Goal: Complete application form

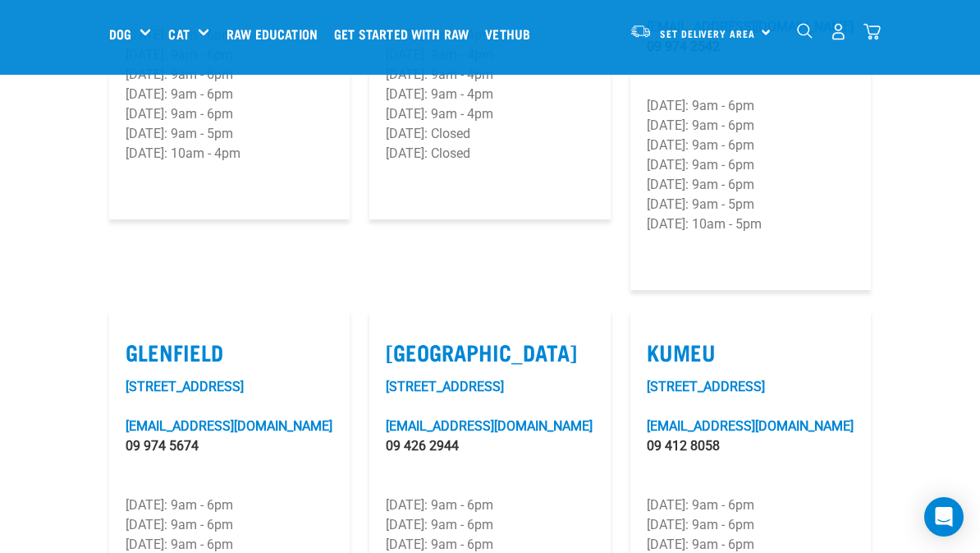
scroll to position [759, 0]
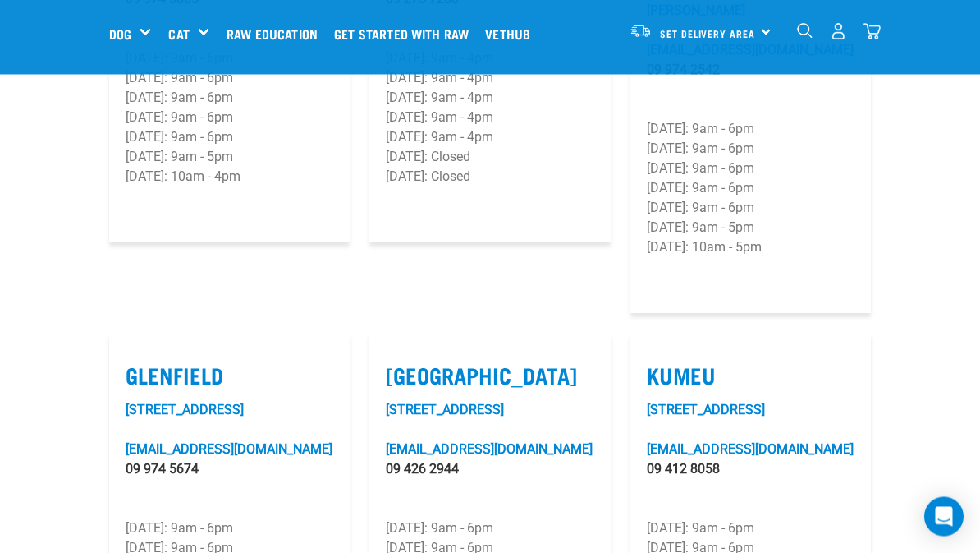
click at [242, 442] on link "[EMAIL_ADDRESS][DOMAIN_NAME]" at bounding box center [229, 450] width 207 height 16
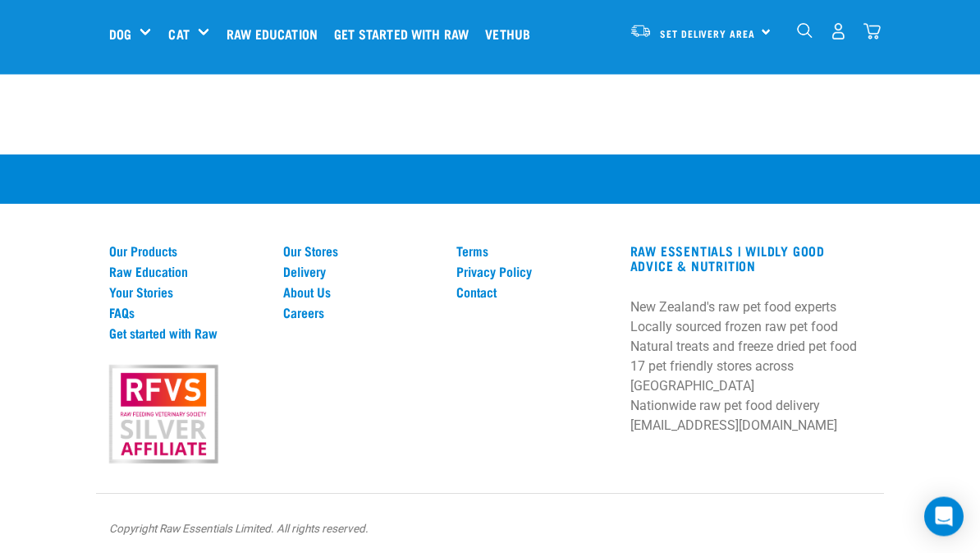
scroll to position [1104, 0]
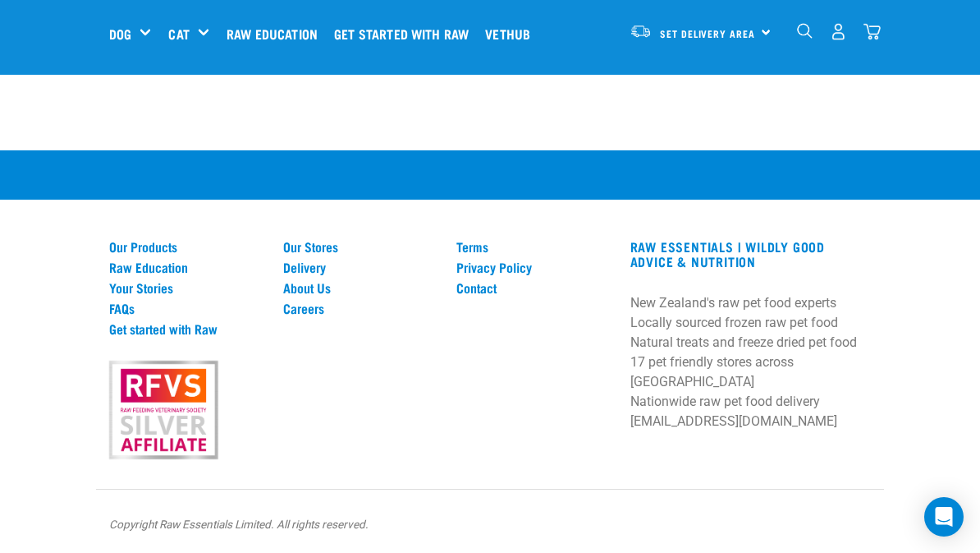
click at [418, 37] on link "Get started with Raw" at bounding box center [405, 34] width 151 height 66
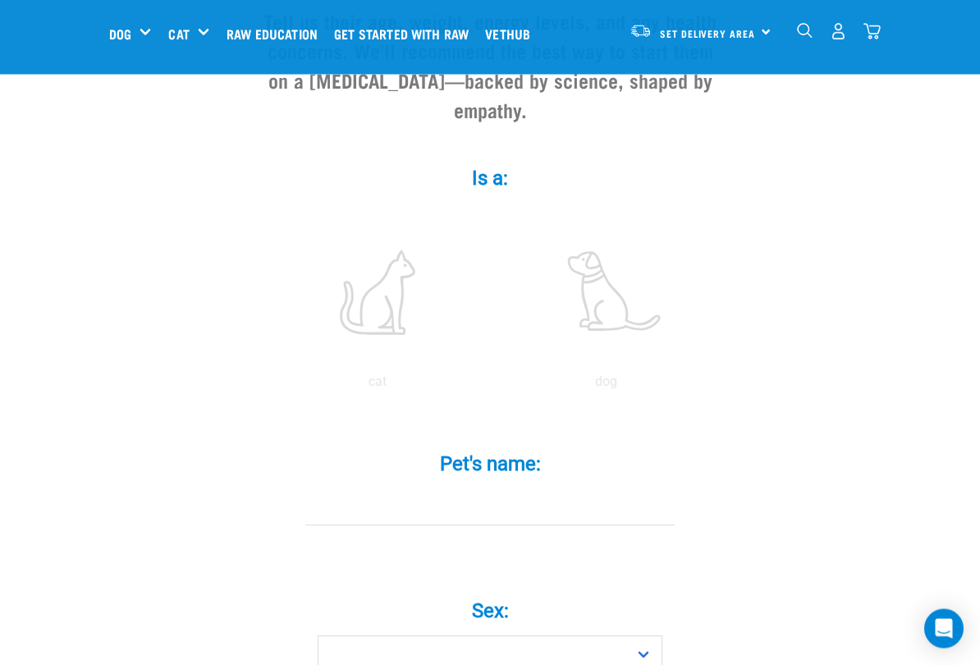
scroll to position [218, 0]
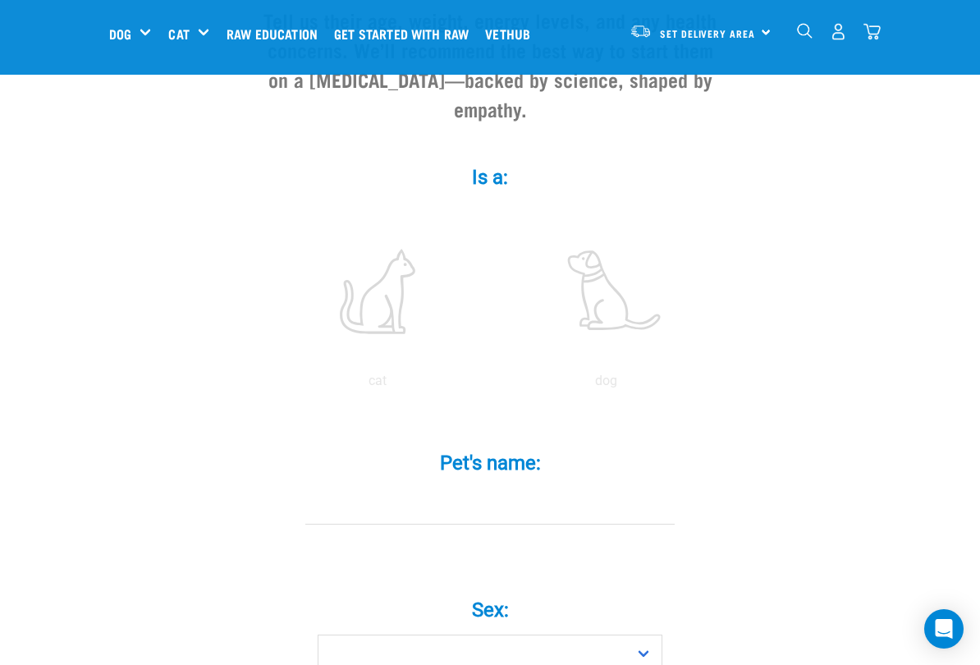
click at [611, 310] on label at bounding box center [606, 292] width 222 height 140
click at [492, 385] on input "radio" at bounding box center [492, 385] width 0 height 0
radio input "true"
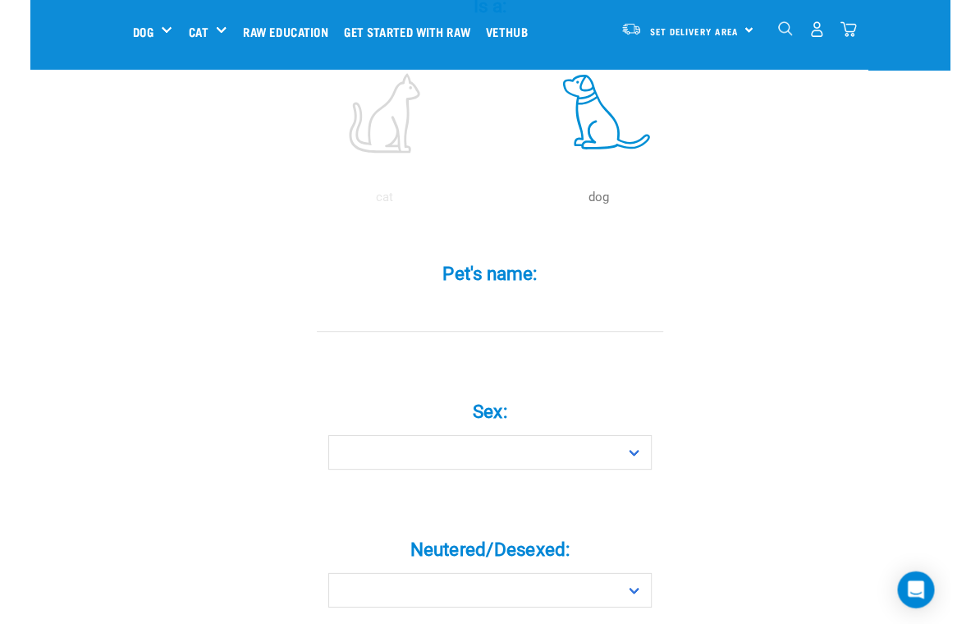
scroll to position [389, 0]
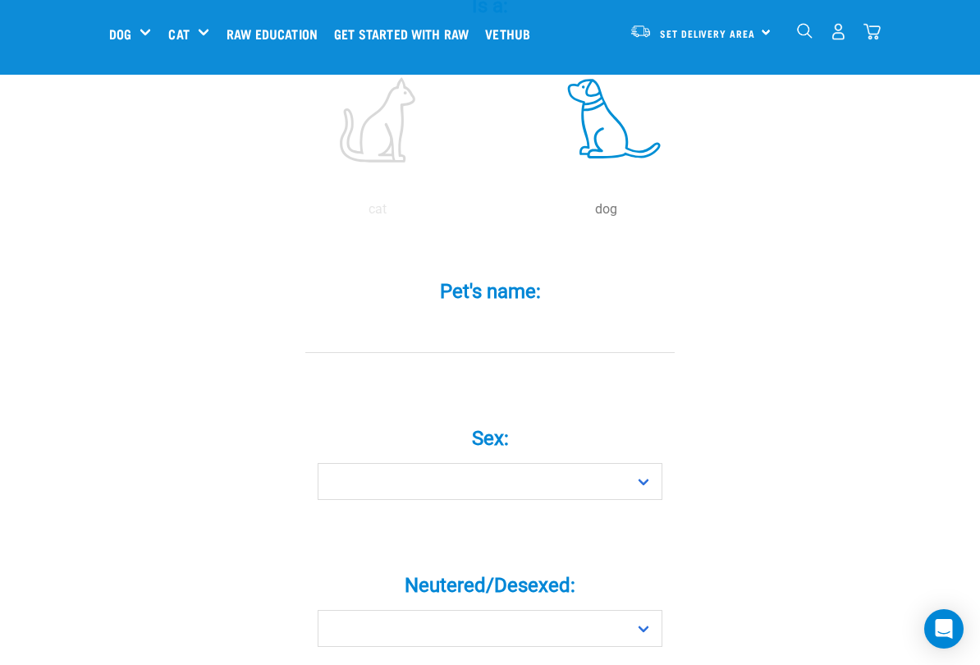
click at [444, 349] on input "Pet's name: *" at bounding box center [489, 334] width 369 height 37
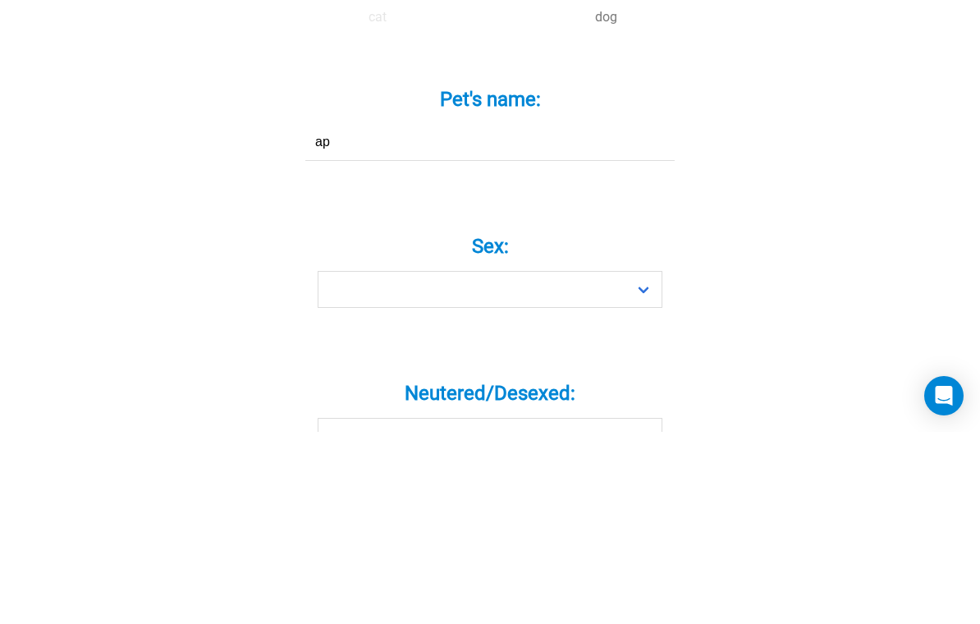
type input "a"
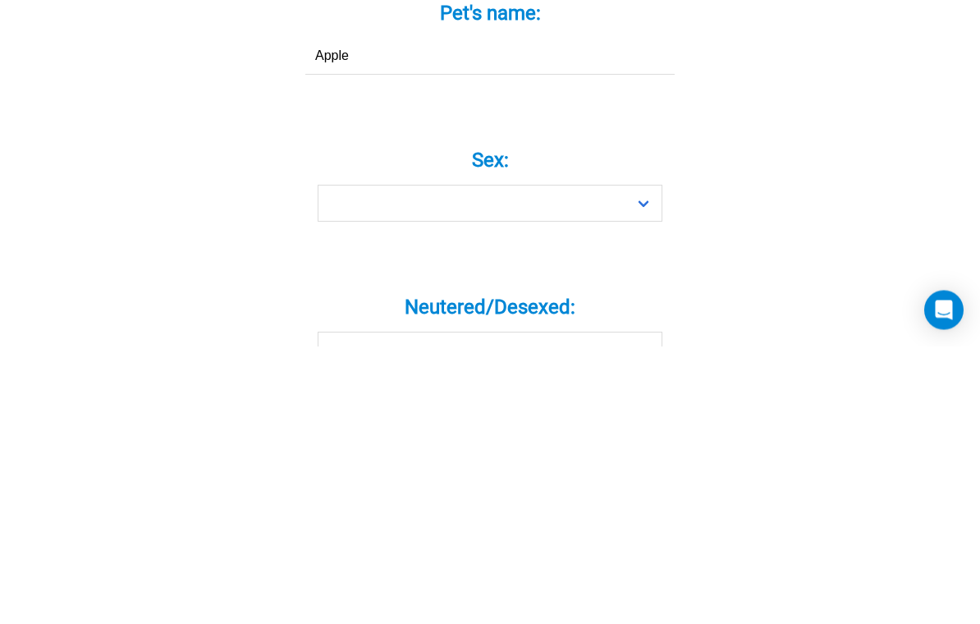
type input "Apple"
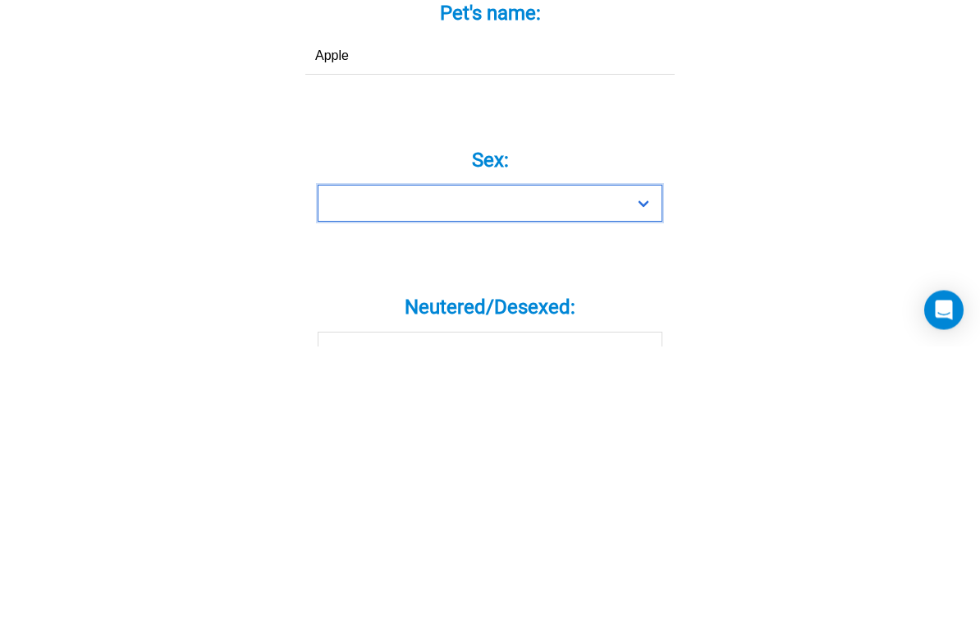
click at [645, 463] on select "Boy Girl" at bounding box center [490, 481] width 345 height 37
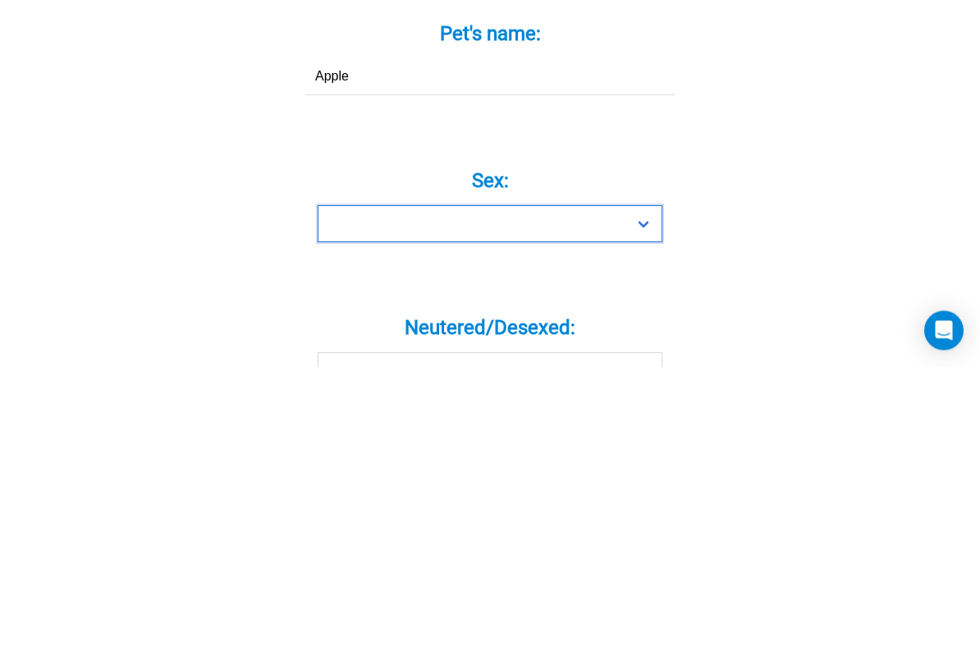
scroll to position [667, 0]
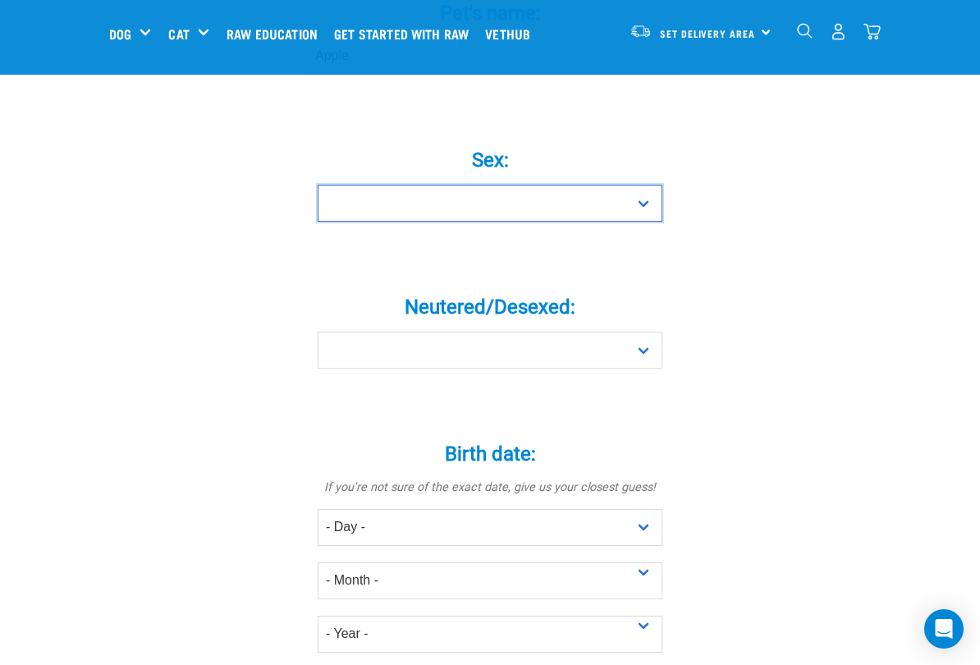
select select "girl"
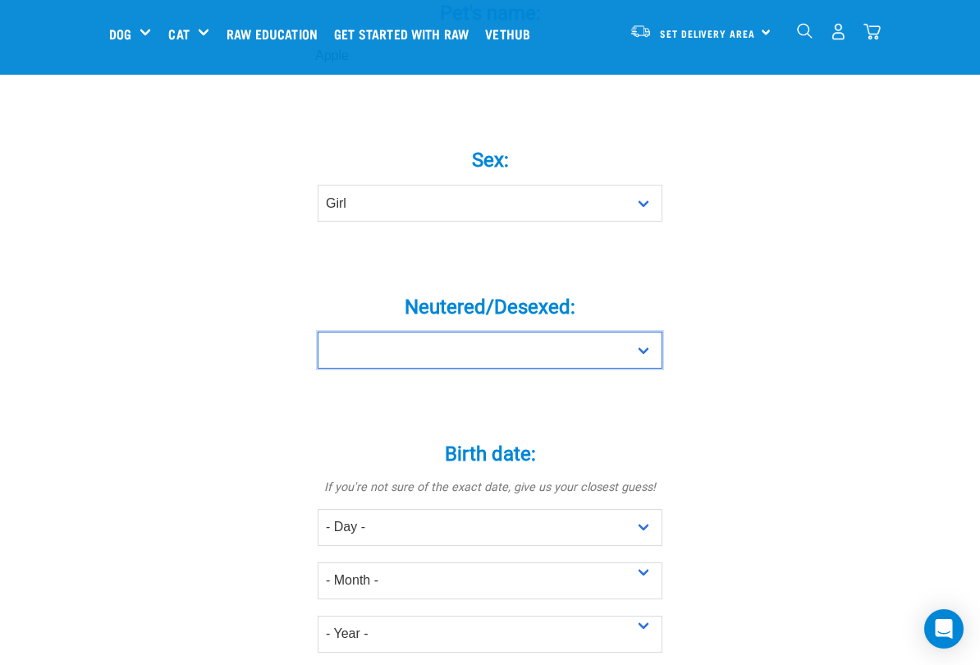
click at [643, 365] on select "Yes No" at bounding box center [490, 350] width 345 height 37
select select "yes"
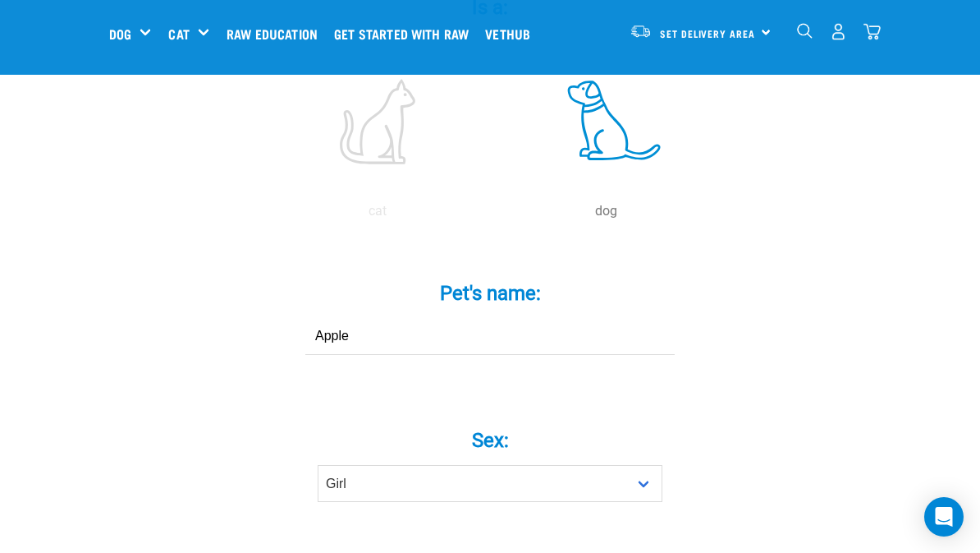
scroll to position [387, 0]
